Goal: Information Seeking & Learning: Learn about a topic

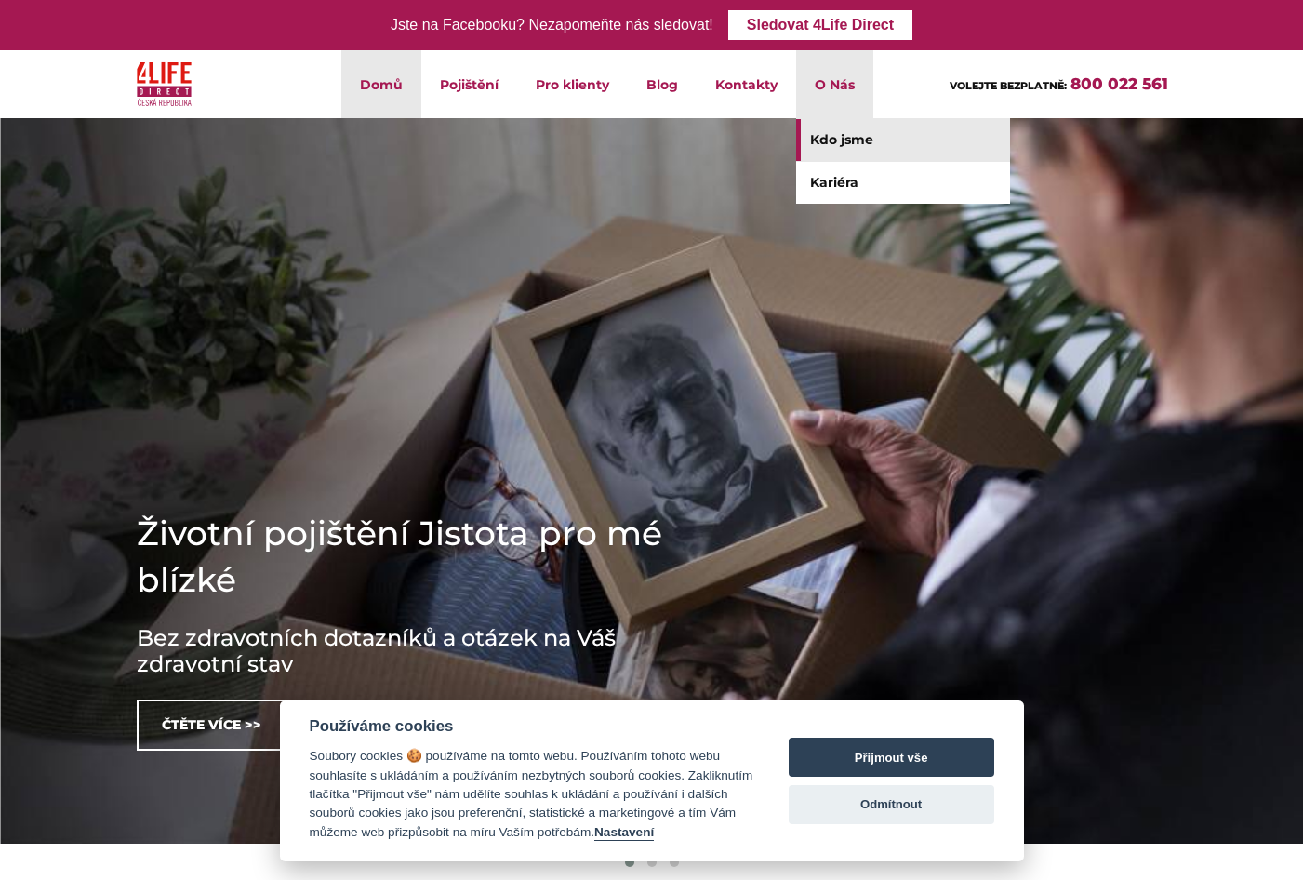
click at [835, 142] on link "Kdo jsme" at bounding box center [903, 140] width 214 height 42
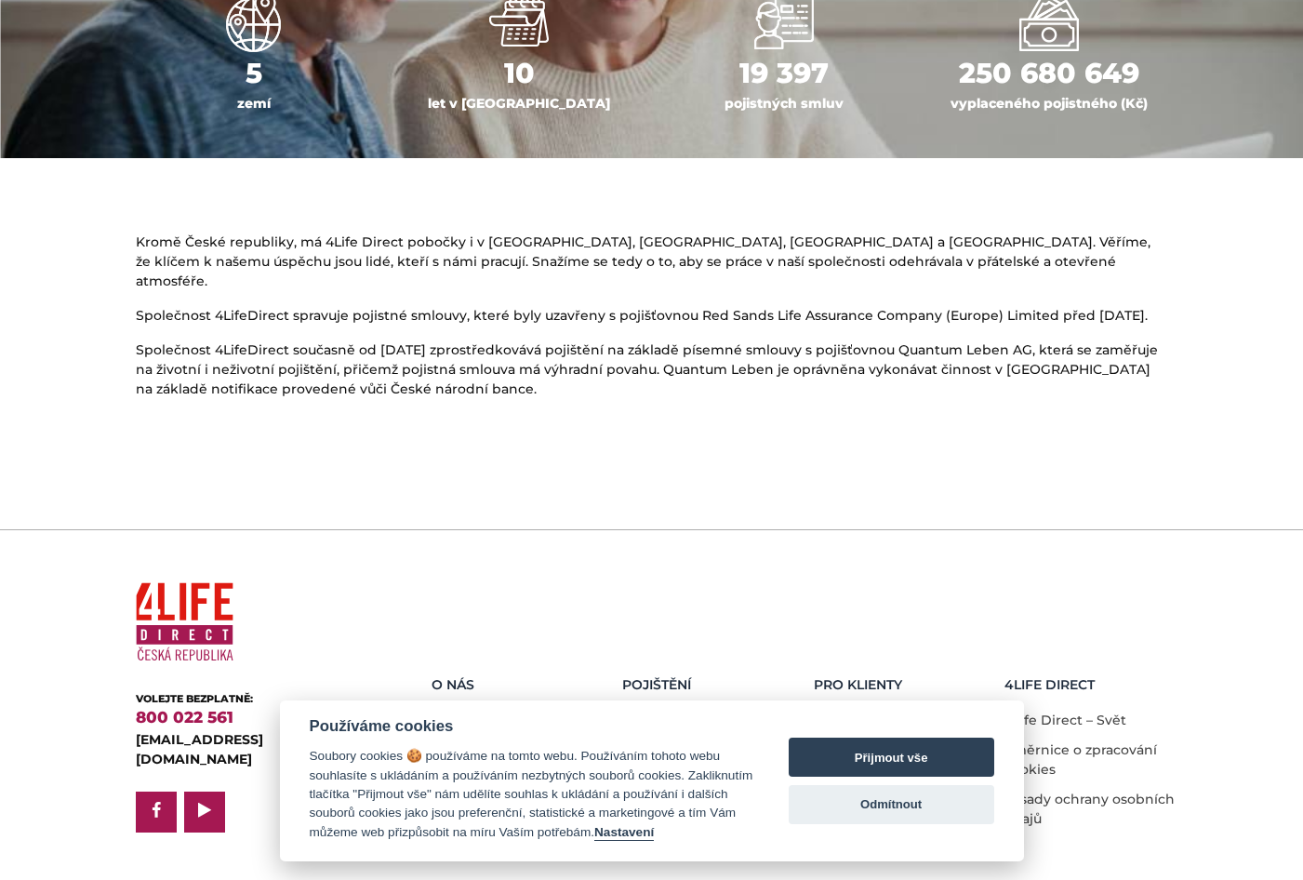
scroll to position [999, 0]
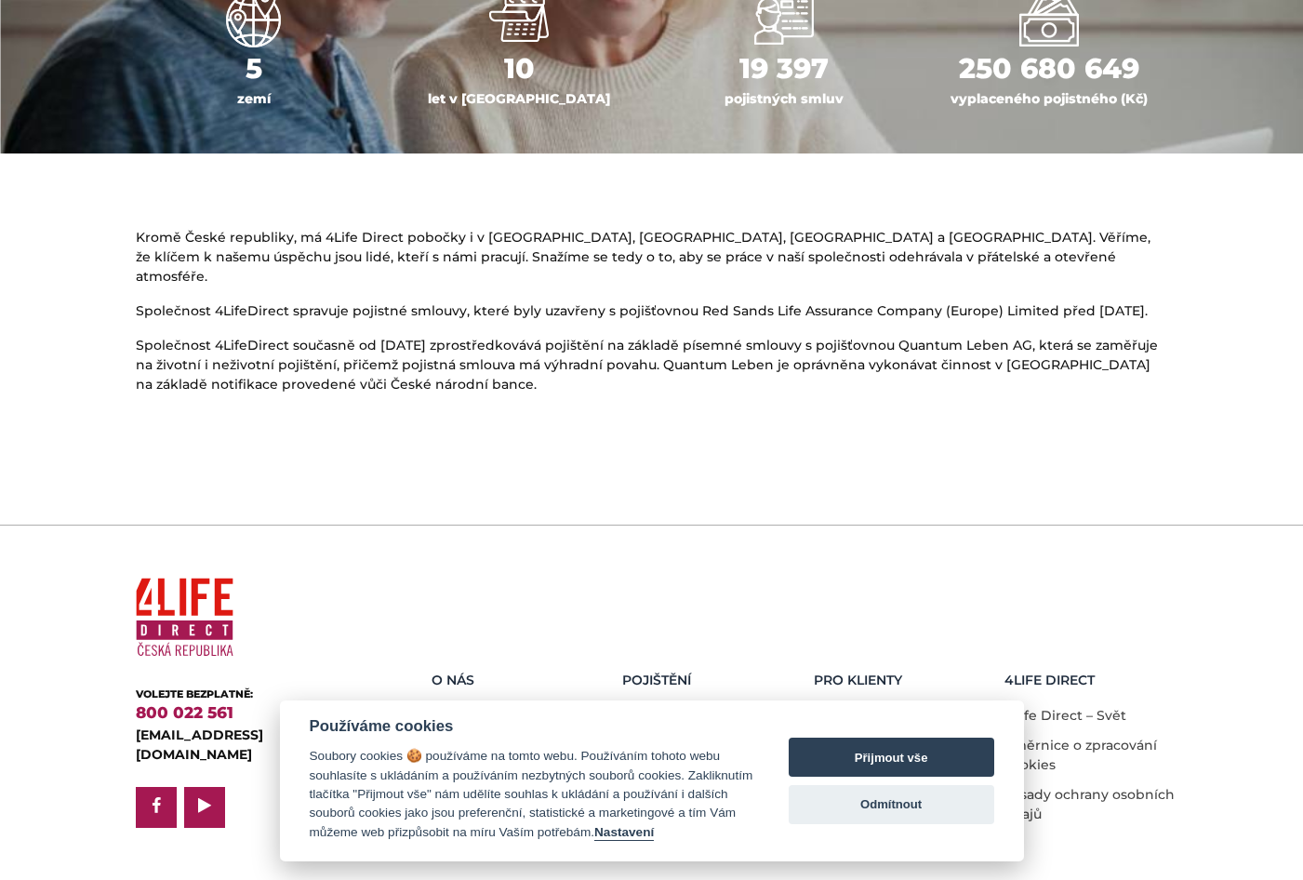
click at [1202, 464] on section at bounding box center [651, 459] width 1303 height 100
click at [1201, 490] on section at bounding box center [651, 459] width 1303 height 100
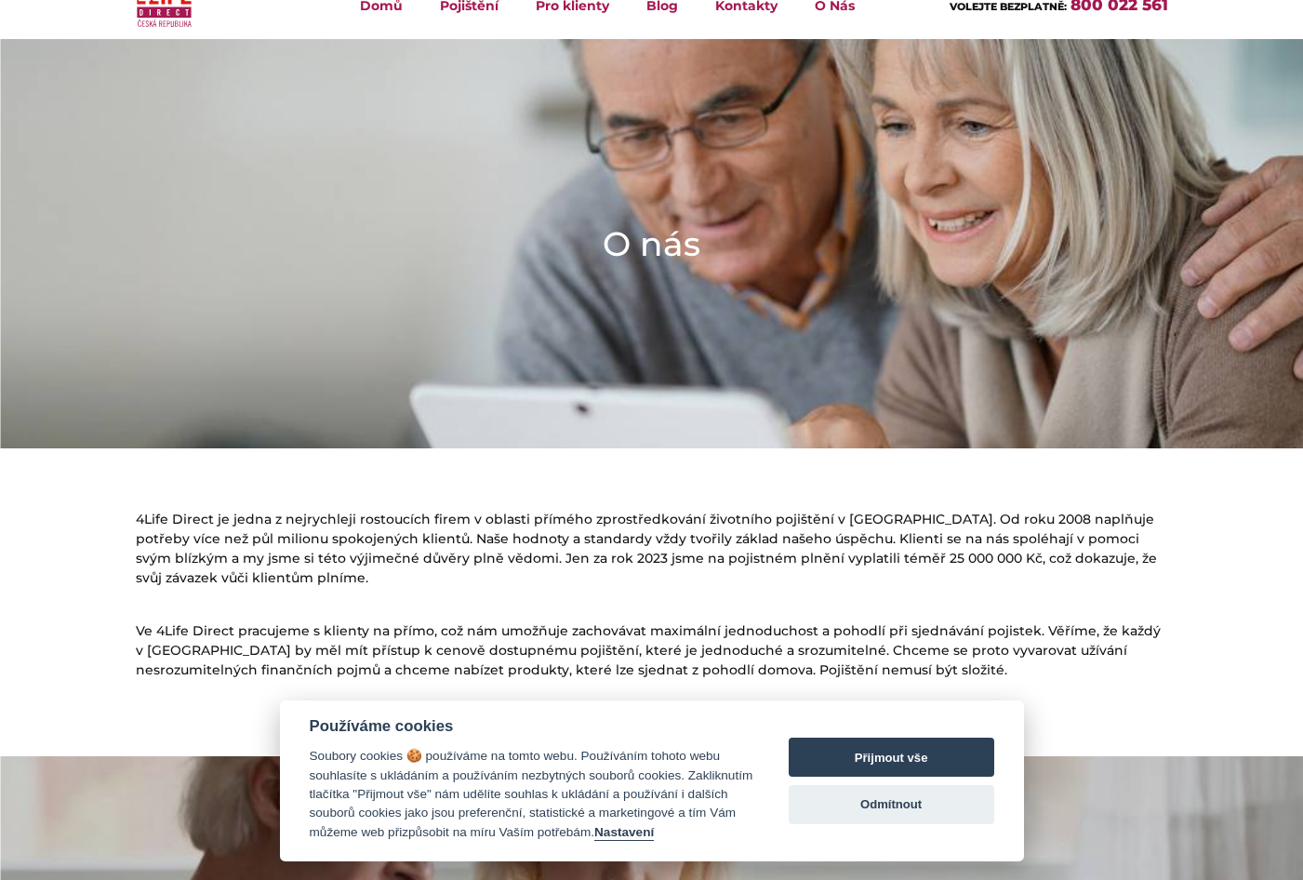
scroll to position [0, 0]
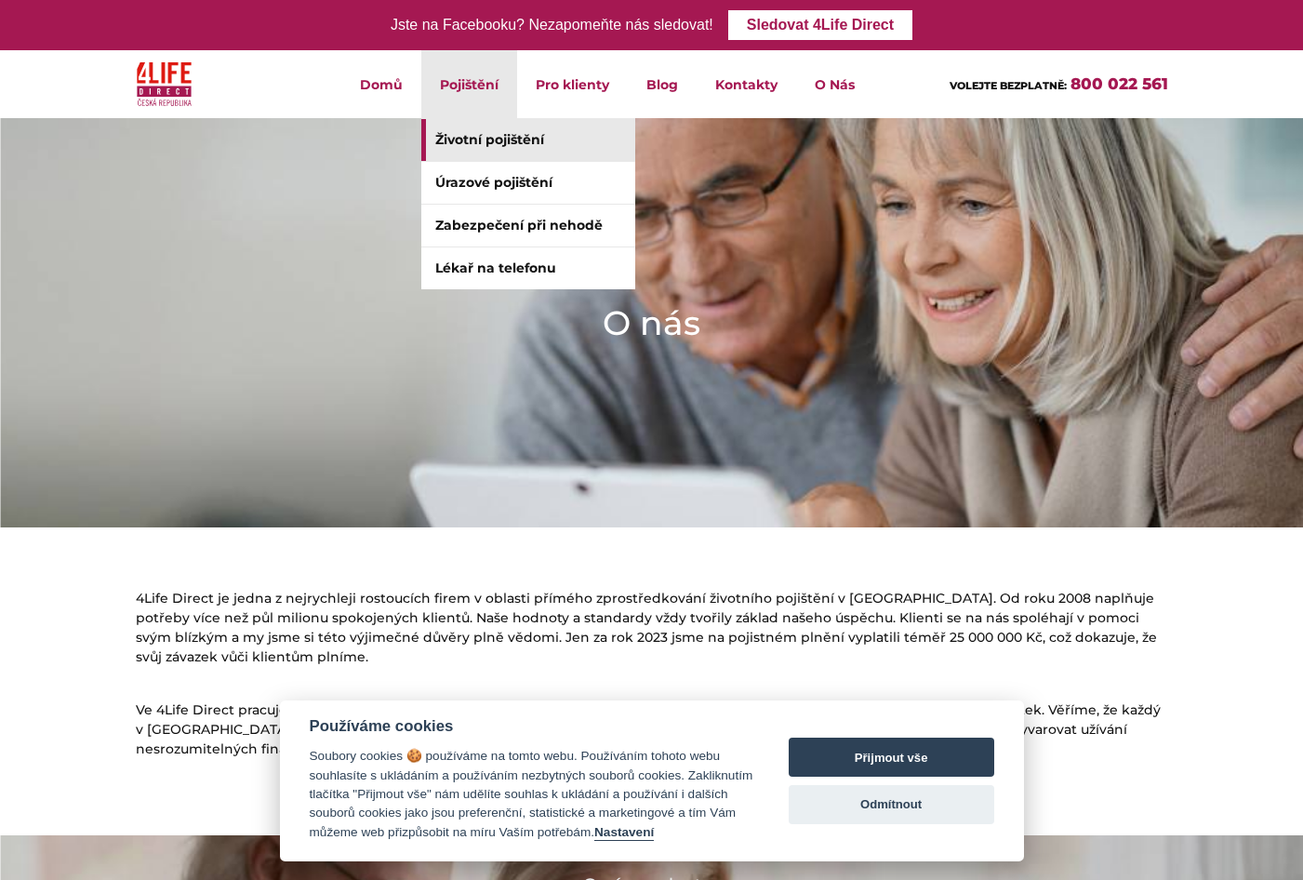
click at [461, 140] on link "Životní pojištění" at bounding box center [528, 140] width 214 height 42
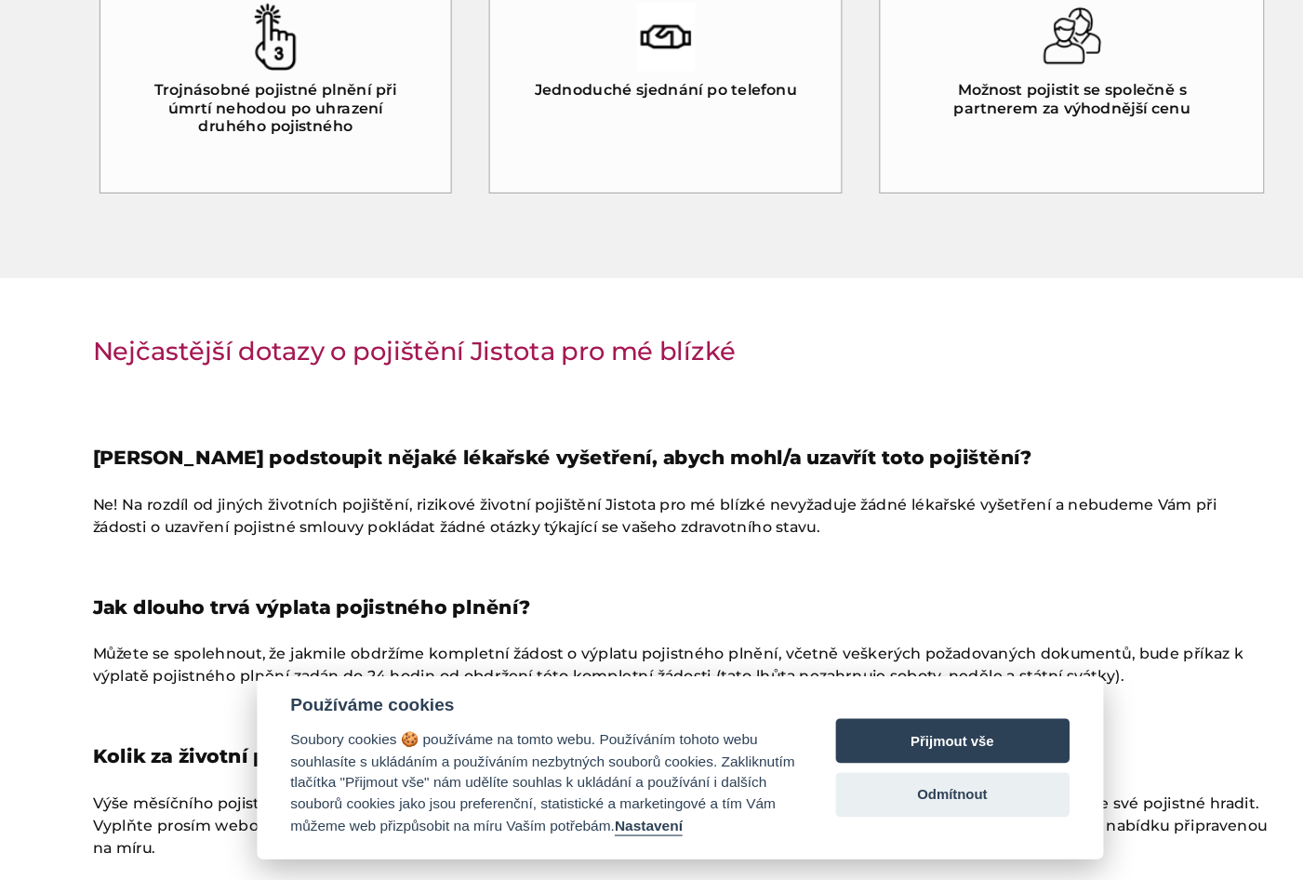
scroll to position [1908, 0]
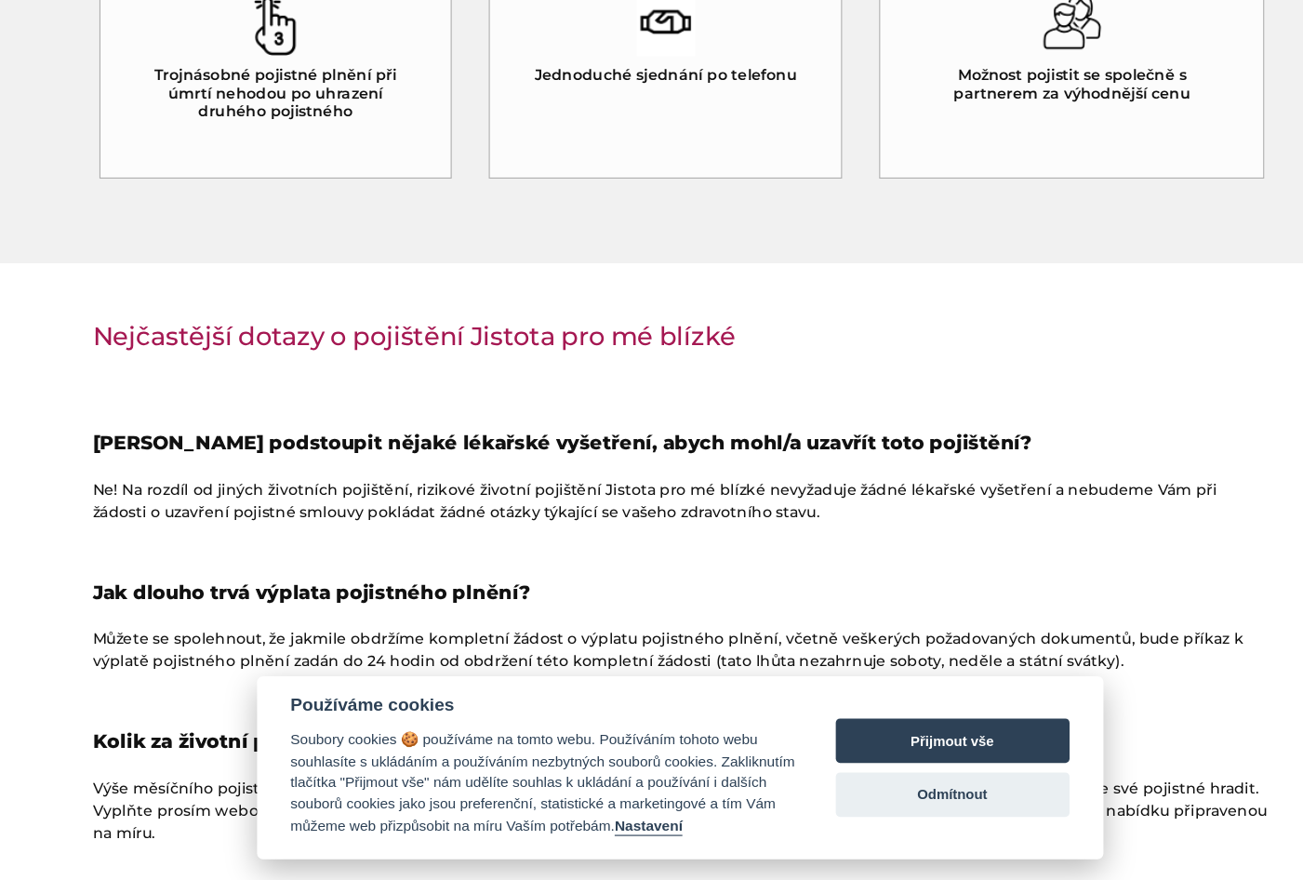
click at [1140, 621] on h4 "Jak dlouho trvá výplata pojistného plnění?" at bounding box center [652, 627] width 1033 height 25
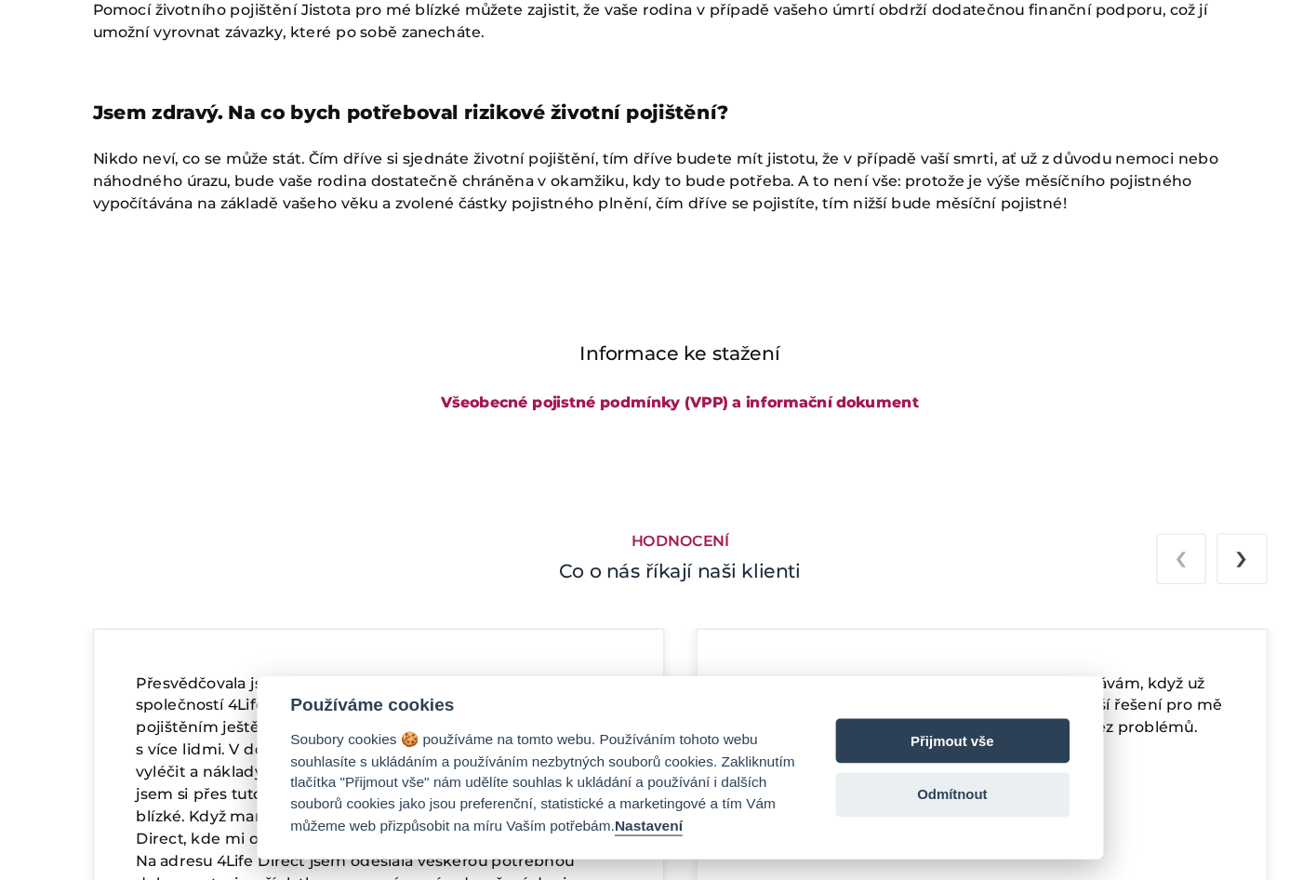
scroll to position [2860, 0]
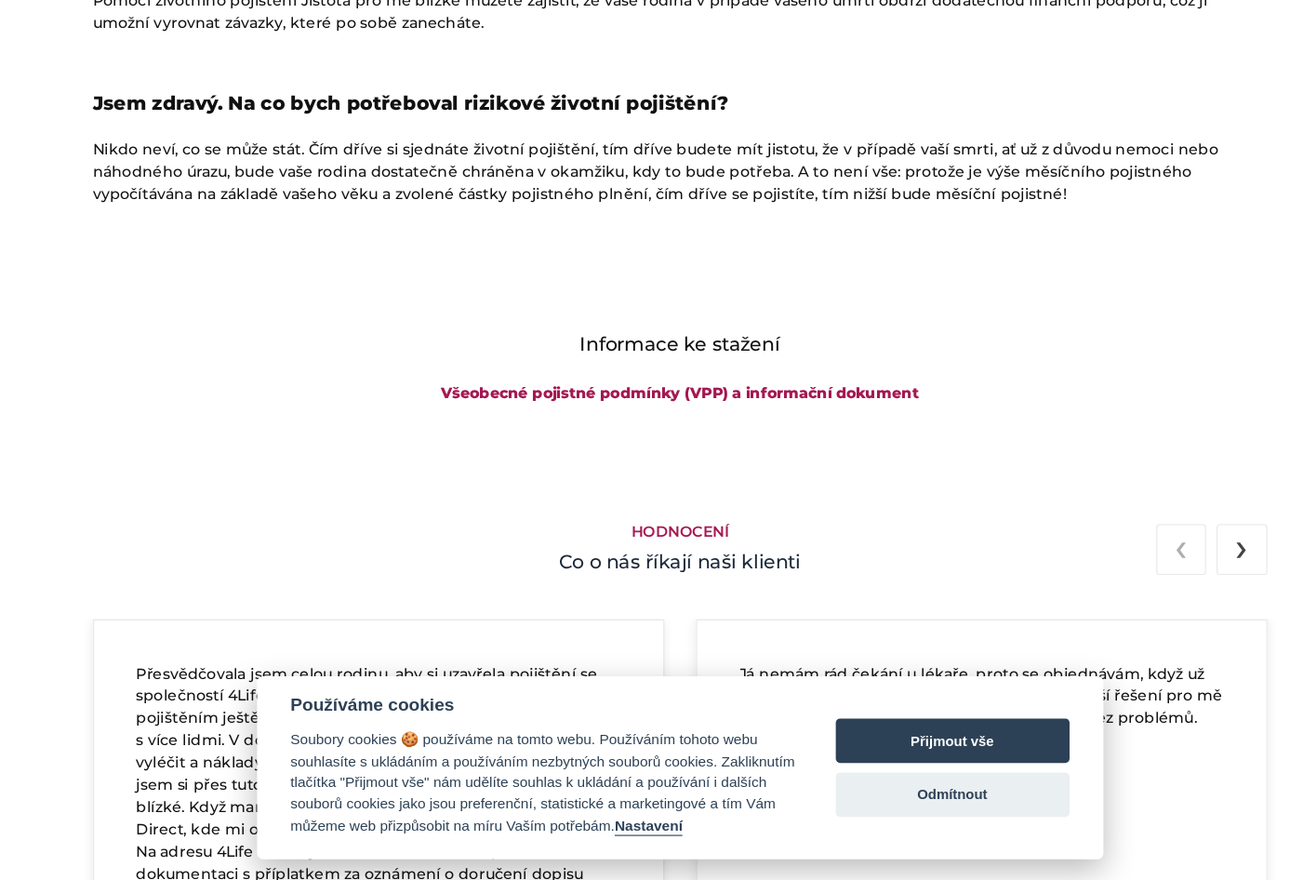
click at [1089, 651] on div "Já nemám rád čekání u lékaře, proto se objednávám, když už něco. A toto se mi z…" at bounding box center [917, 823] width 502 height 347
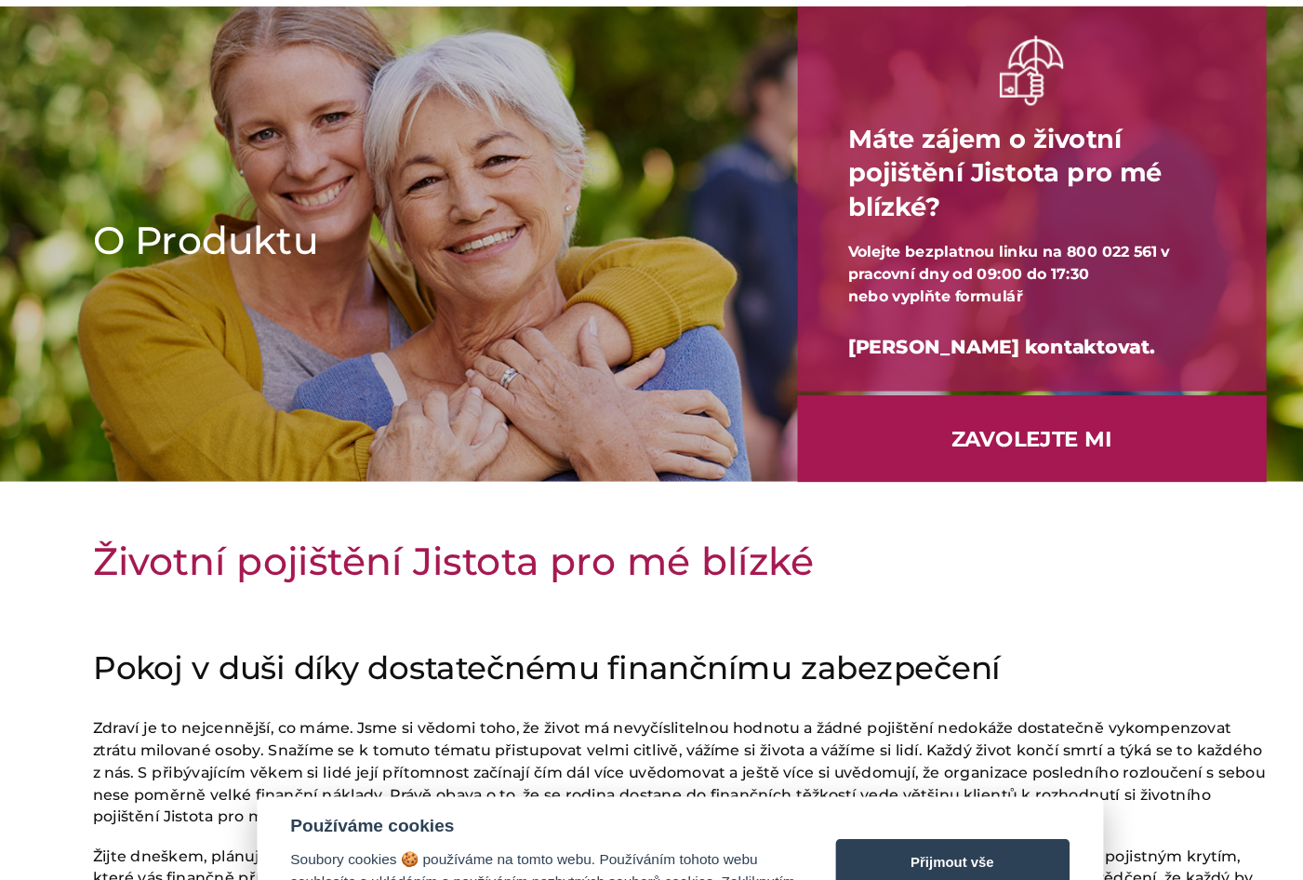
scroll to position [0, 0]
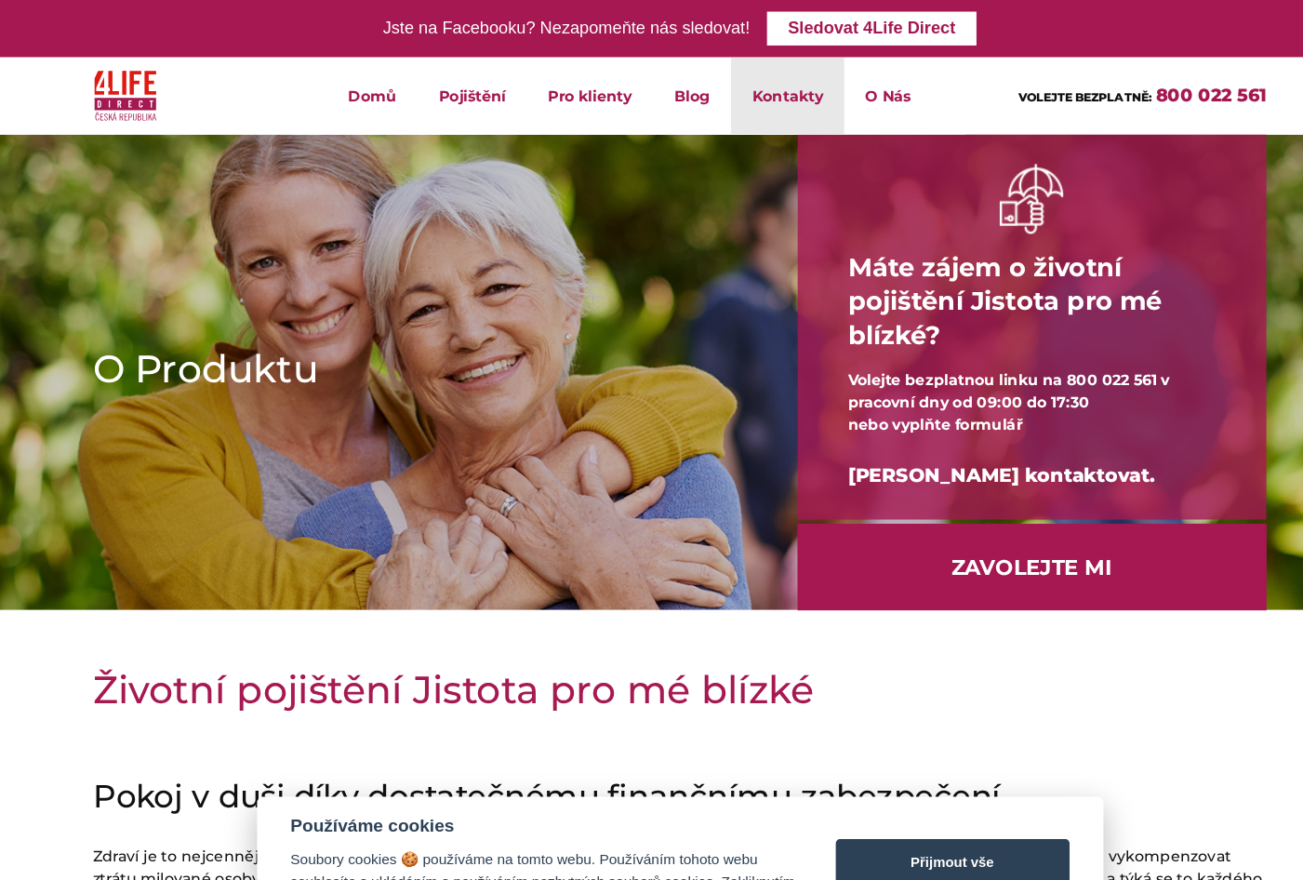
click at [748, 82] on link "Kontakty" at bounding box center [747, 84] width 100 height 68
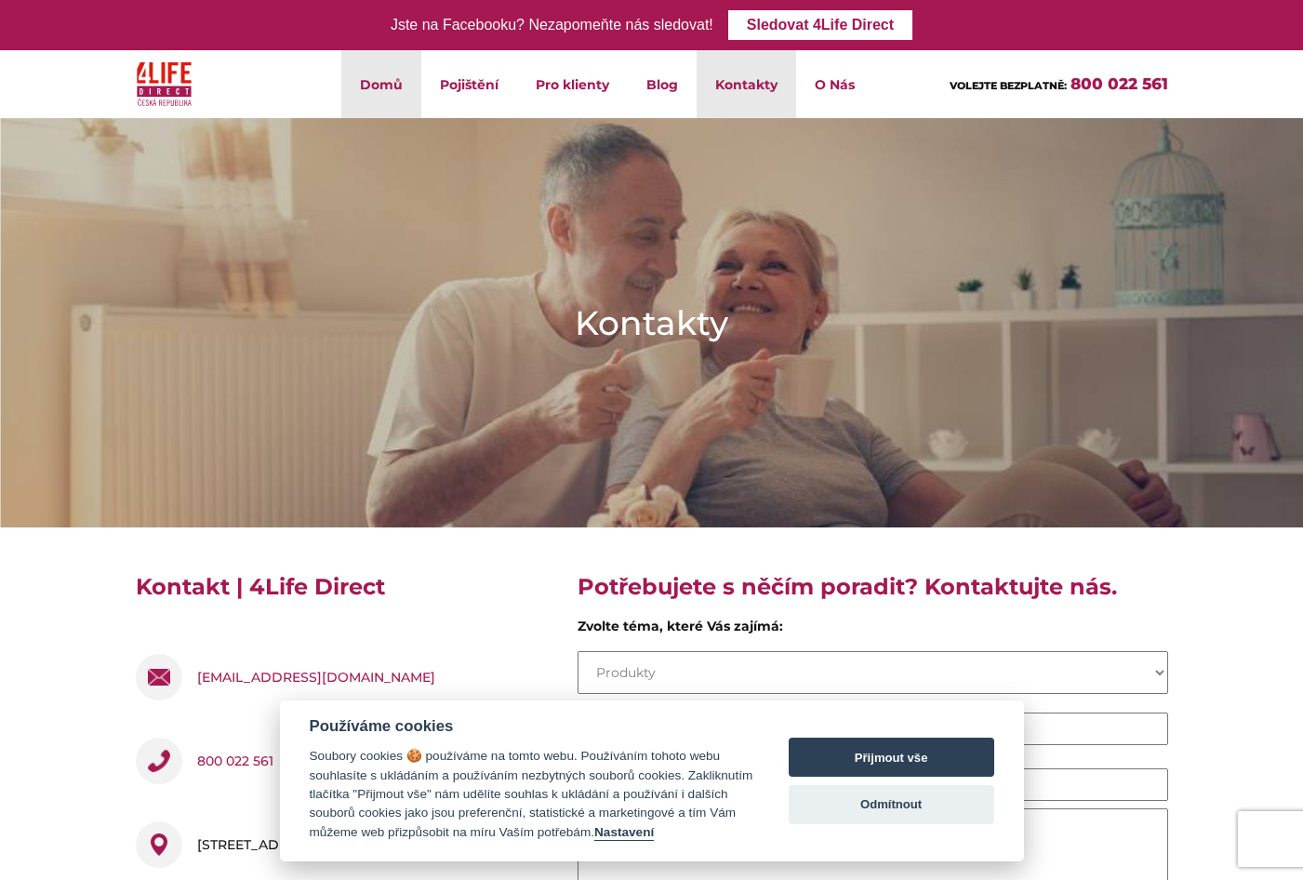
click at [373, 80] on link "Domů" at bounding box center [381, 84] width 80 height 68
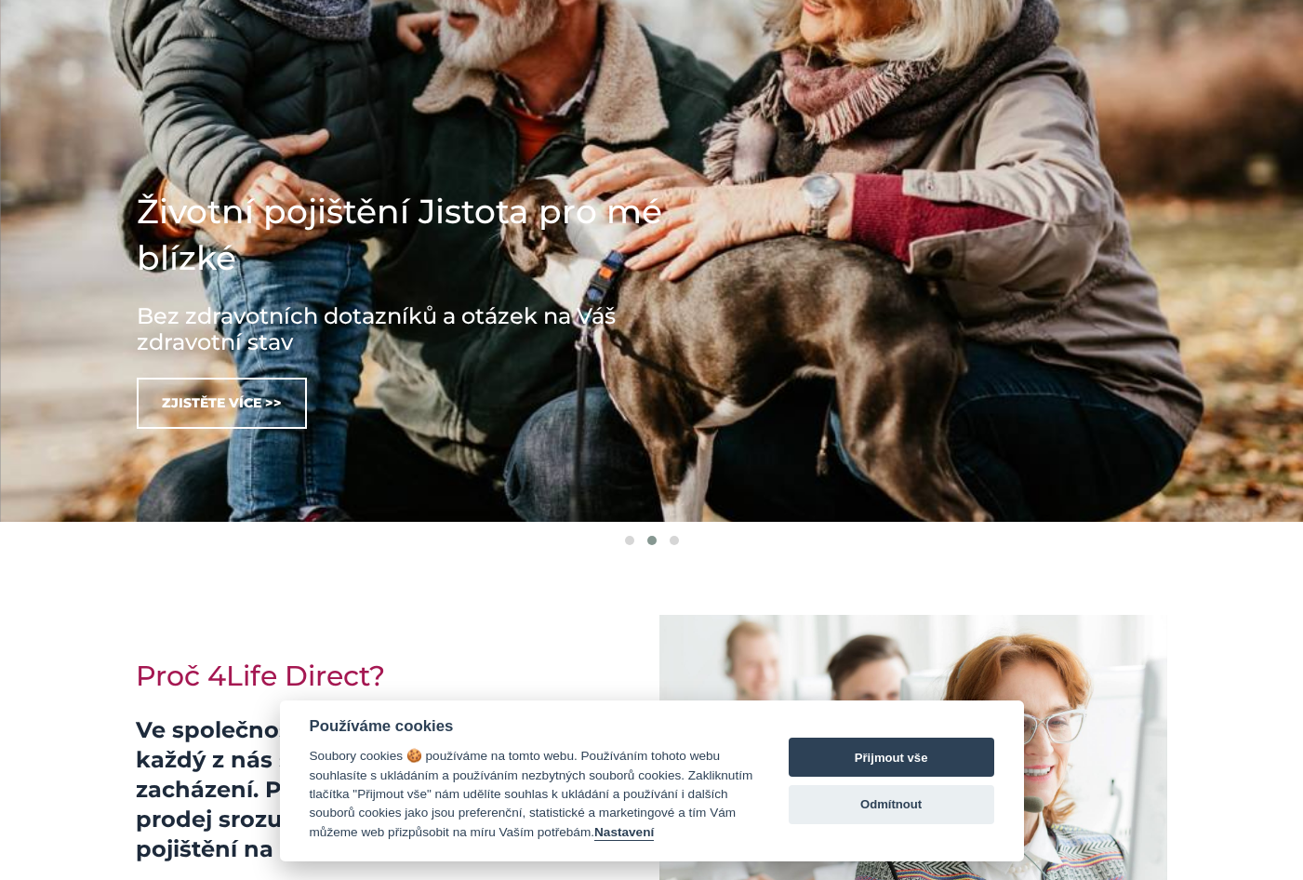
scroll to position [324, 0]
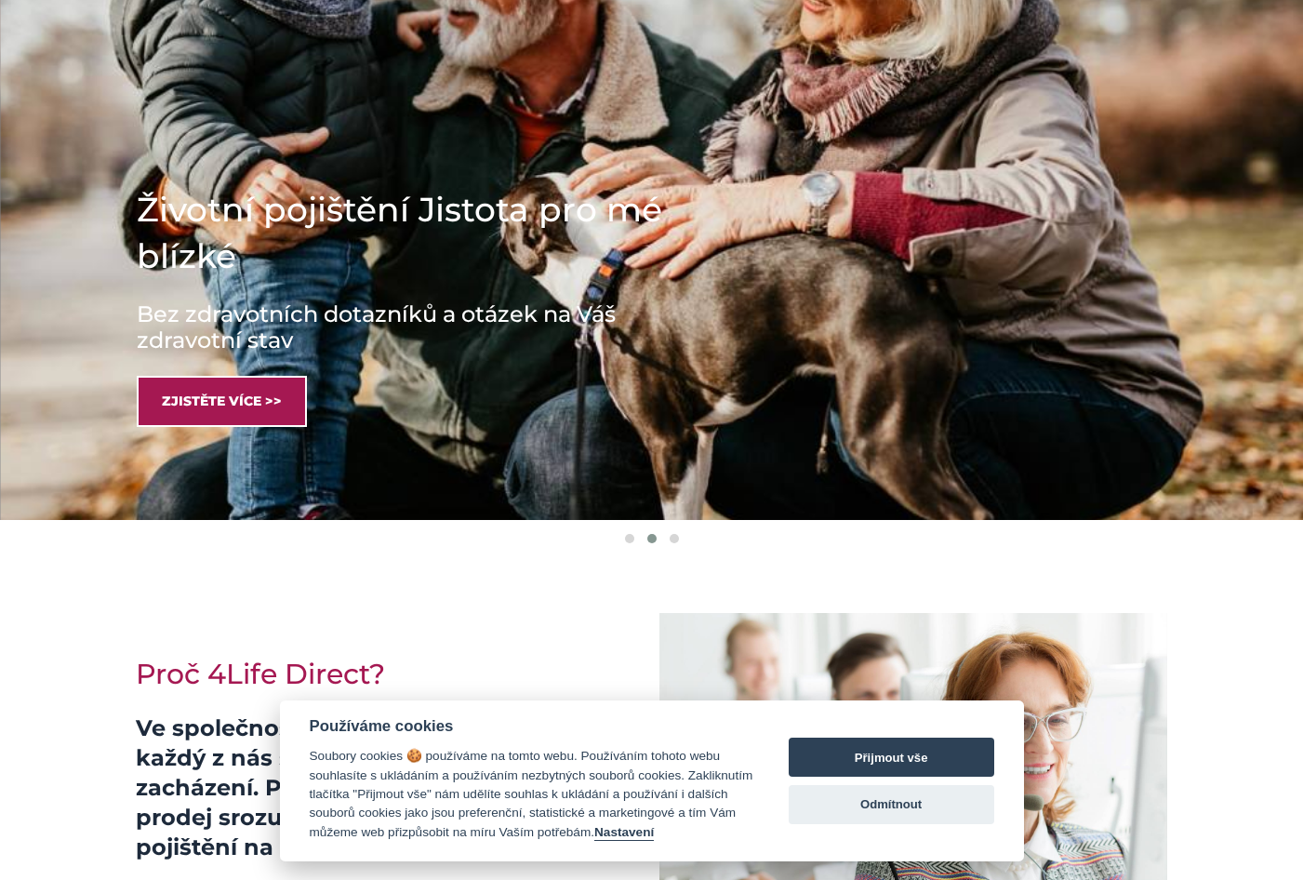
click at [235, 404] on link "Zjistěte více >>" at bounding box center [222, 401] width 170 height 51
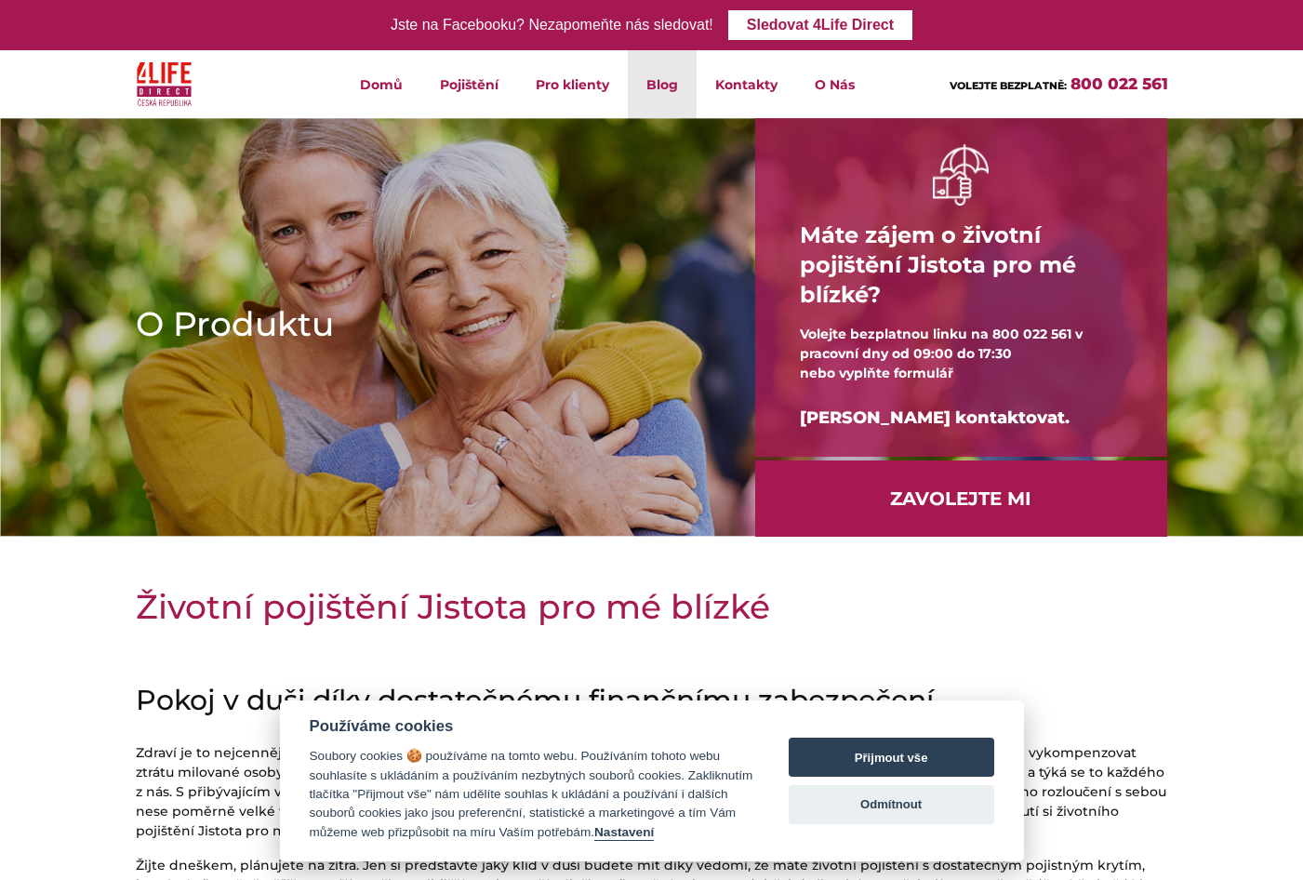
click at [658, 80] on link "Blog" at bounding box center [662, 84] width 69 height 68
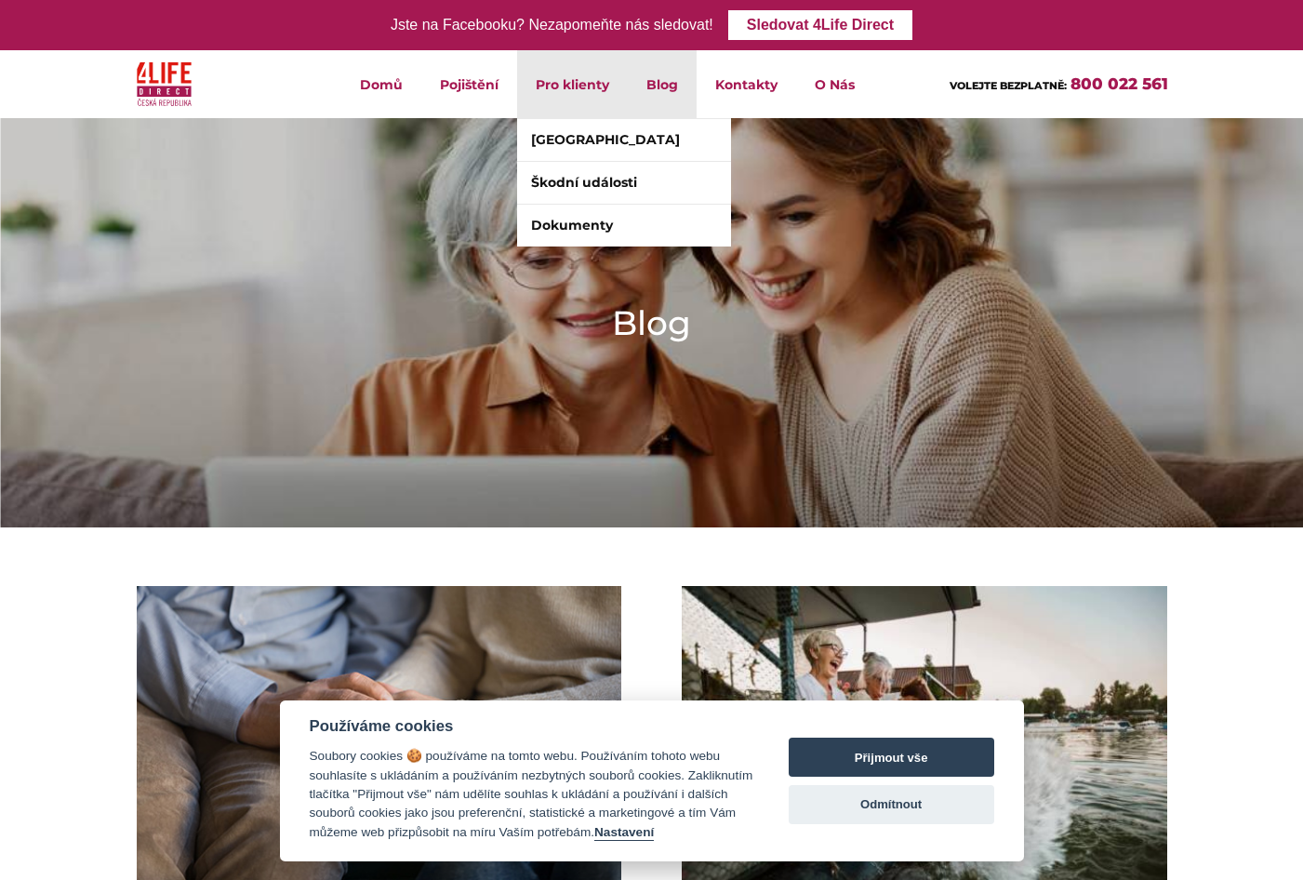
click at [576, 87] on li "Pro klienty Klientské centrum Škodní události Dokumenty" at bounding box center [572, 84] width 111 height 68
click at [583, 140] on link "[GEOGRAPHIC_DATA]" at bounding box center [624, 140] width 214 height 42
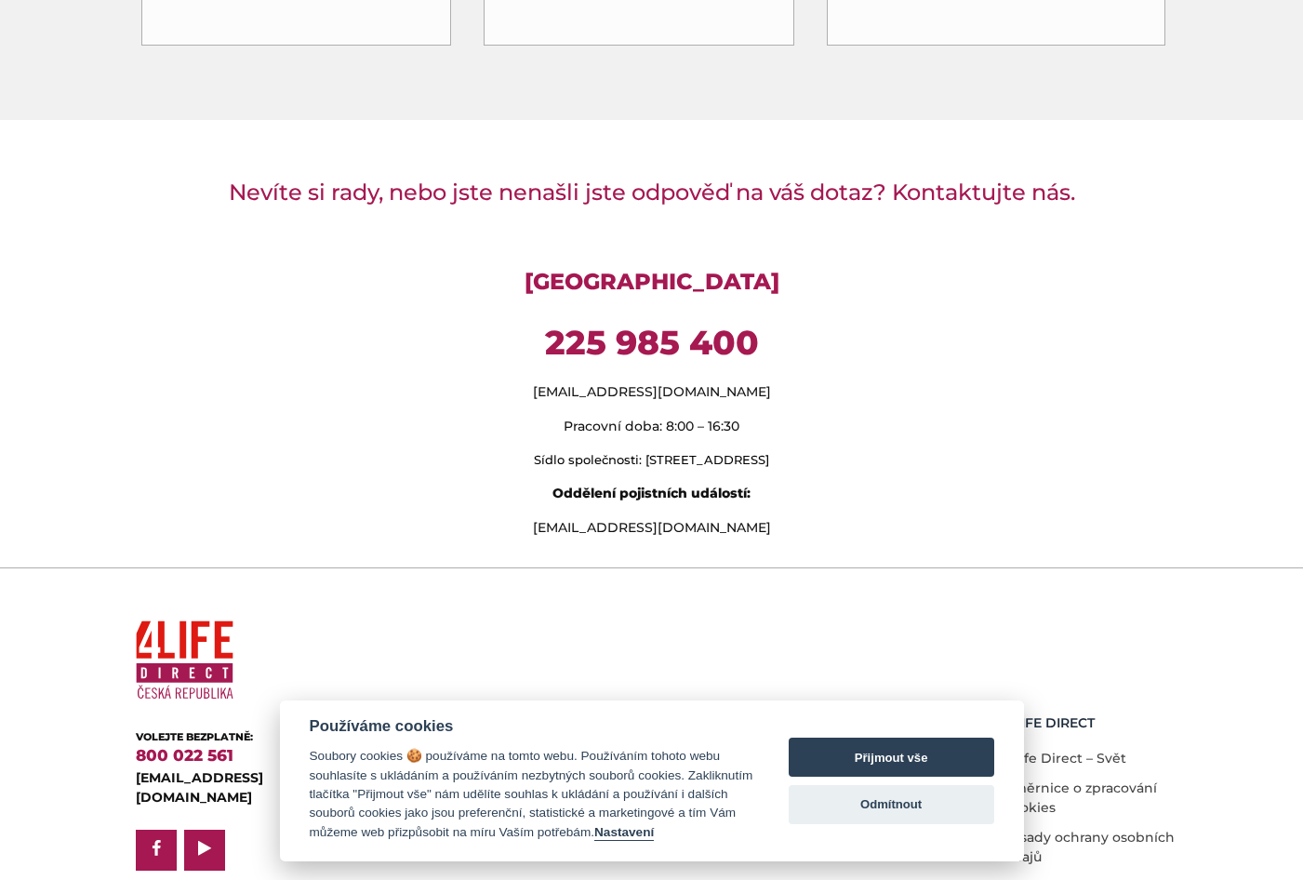
scroll to position [1468, 0]
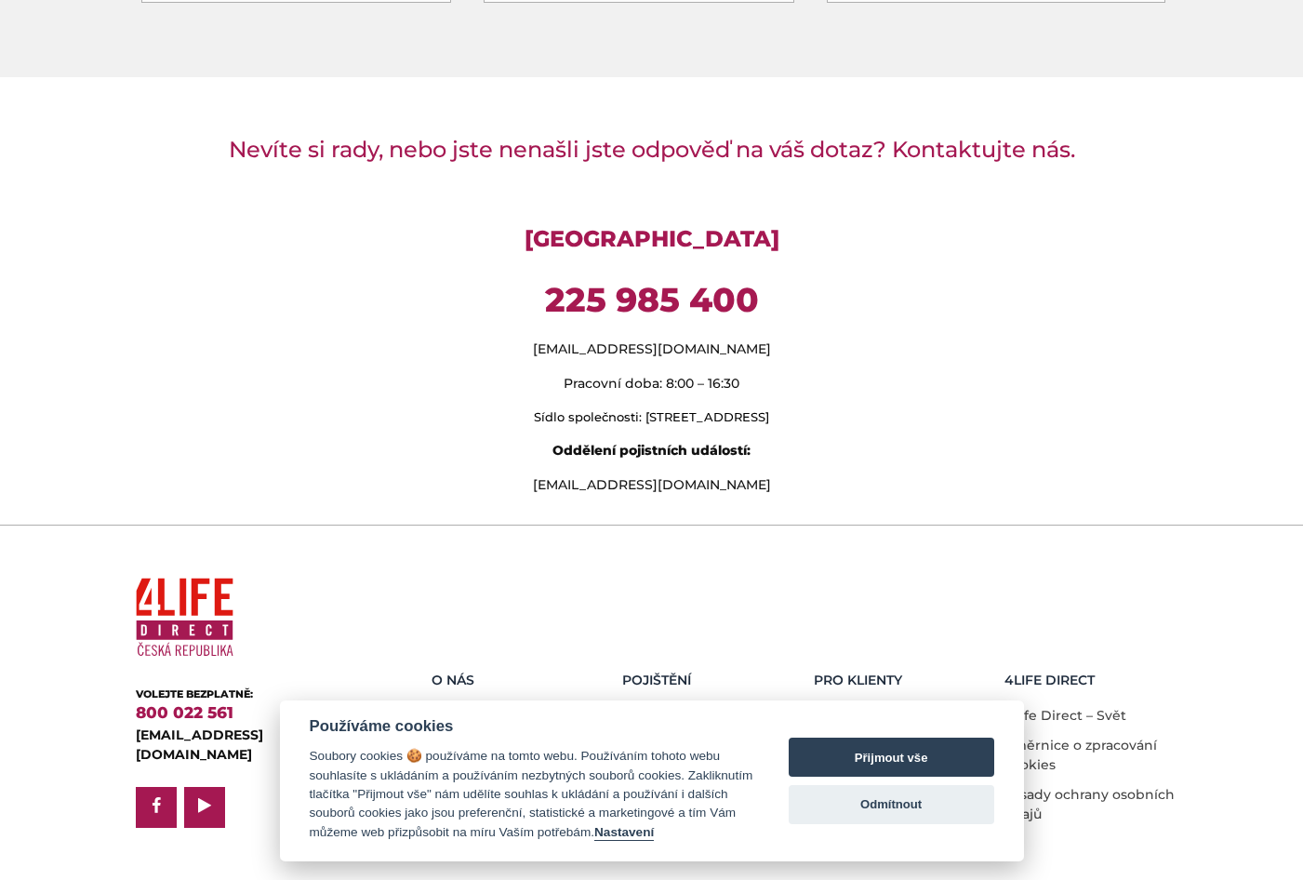
click at [583, 140] on h3 "Nevíte si rady, nebo jste nenašli jste odpověď na váš dotaz? Kontaktujte nás." at bounding box center [652, 150] width 1033 height 26
